Goal: Task Accomplishment & Management: Manage account settings

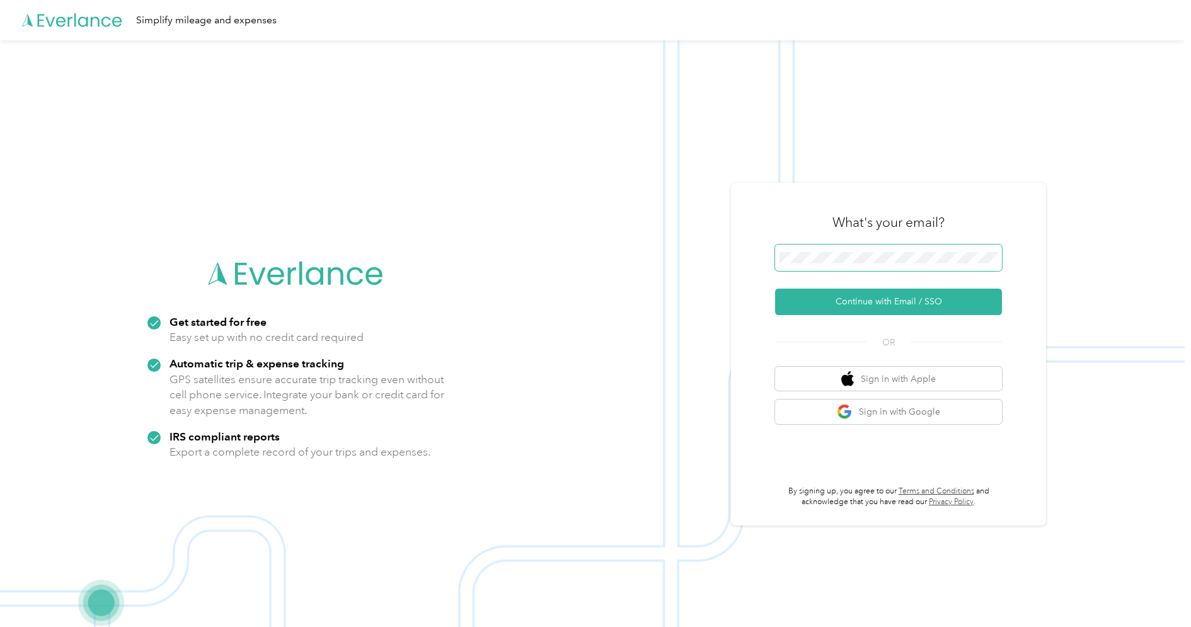
click at [798, 251] on span at bounding box center [888, 257] width 227 height 26
click at [811, 251] on span at bounding box center [888, 257] width 227 height 26
click at [817, 312] on button "Continue with Email / SSO" at bounding box center [888, 302] width 227 height 26
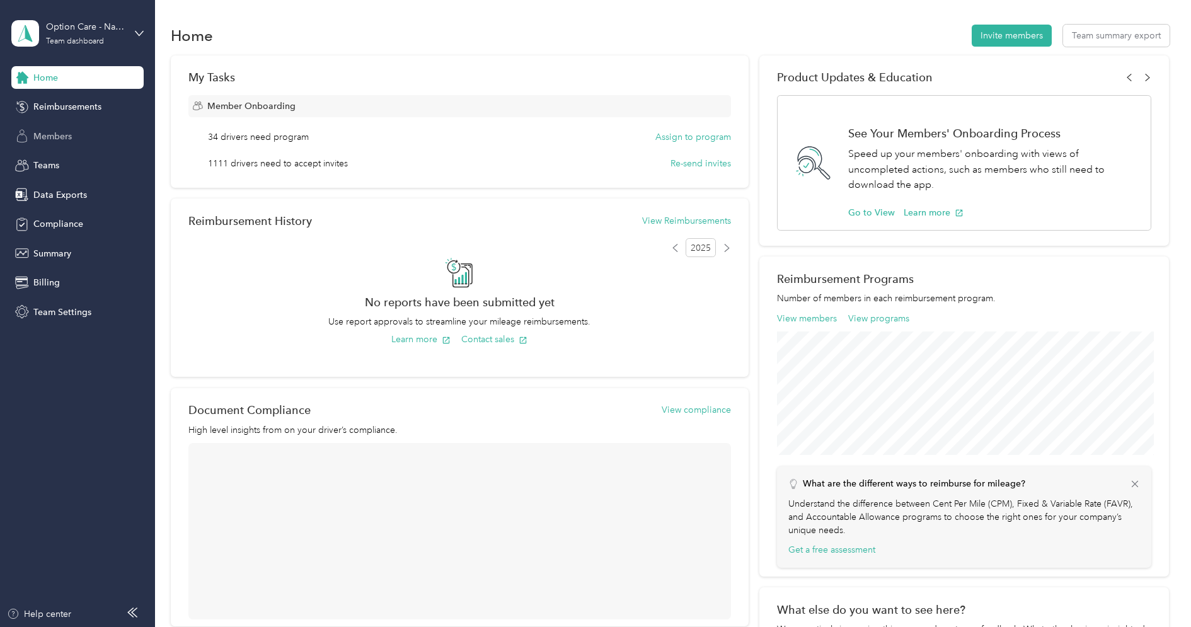
click at [39, 144] on div "Members" at bounding box center [77, 136] width 132 height 23
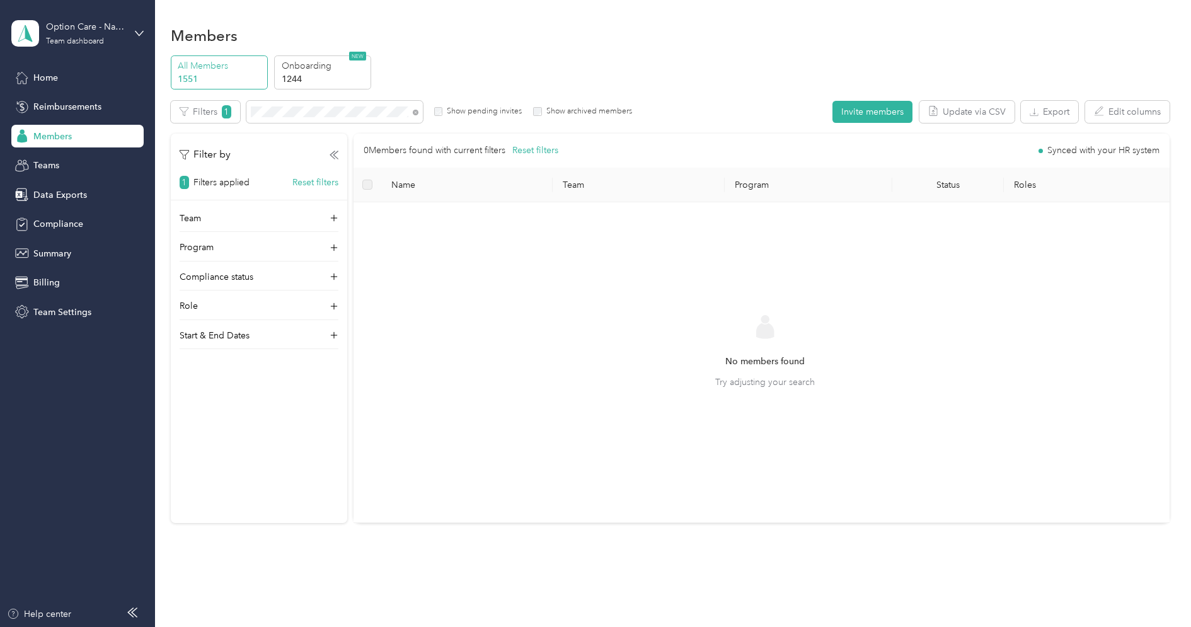
click at [551, 117] on div "Filters 1 Show pending invites Show archived members" at bounding box center [401, 112] width 461 height 22
click at [547, 115] on label "Show archived members" at bounding box center [587, 111] width 90 height 11
click at [483, 112] on label "Show pending invites" at bounding box center [481, 111] width 79 height 11
click at [524, 112] on div "Filters 1 Show pending invites Show archived members" at bounding box center [401, 112] width 461 height 22
click at [61, 31] on div "Option Care - Naven Health" at bounding box center [85, 26] width 79 height 13
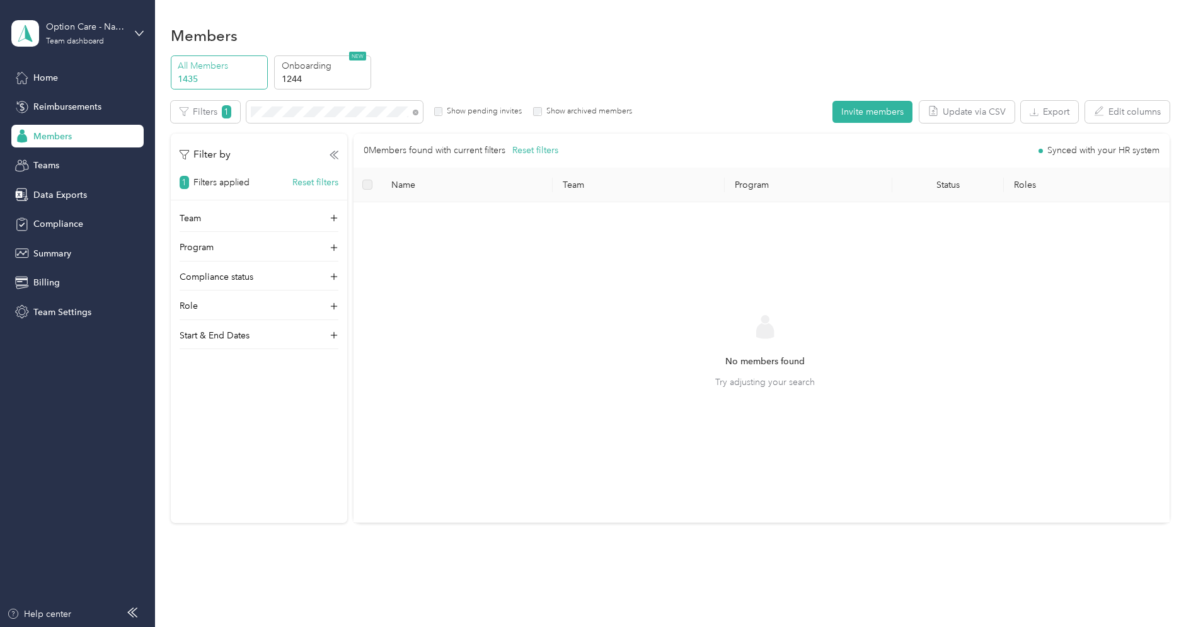
click at [50, 160] on div "Log out" at bounding box center [47, 160] width 49 height 13
